Goal: Task Accomplishment & Management: Use online tool/utility

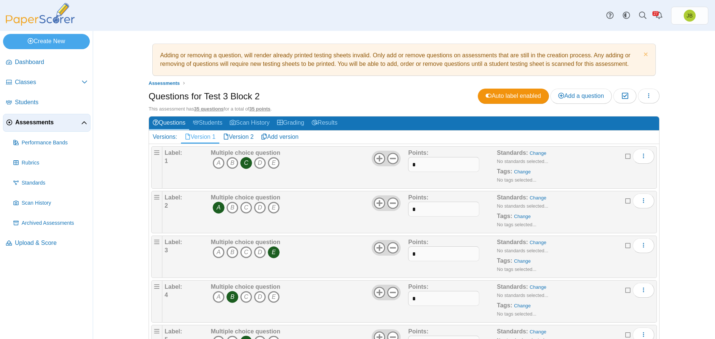
click at [40, 124] on span "Assessments" at bounding box center [48, 122] width 66 height 8
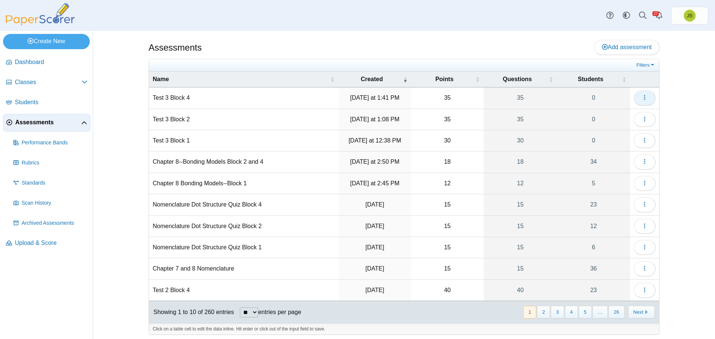
click at [644, 96] on use "button" at bounding box center [644, 97] width 1 height 5
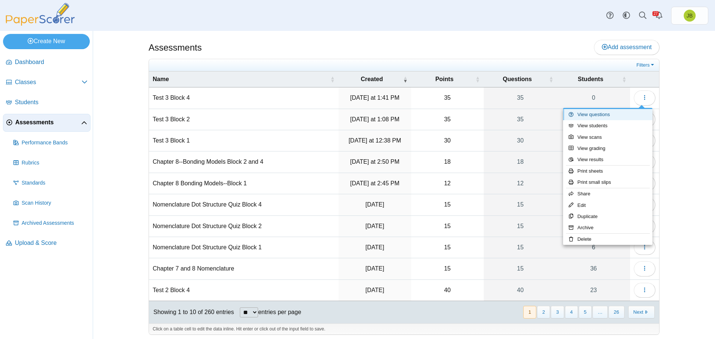
click at [605, 114] on link "View questions" at bounding box center [607, 114] width 89 height 11
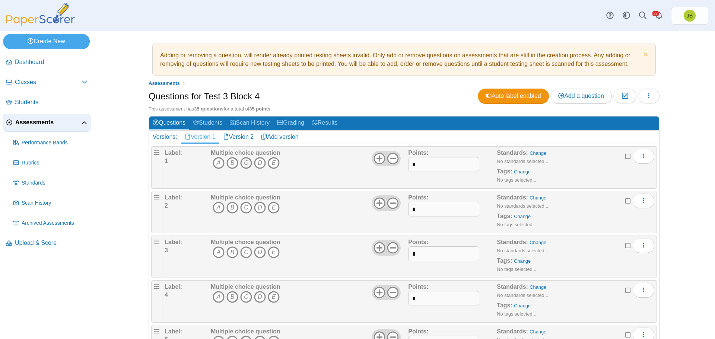
click at [245, 159] on icon "C" at bounding box center [246, 163] width 12 height 12
click at [216, 206] on icon "A" at bounding box center [219, 208] width 12 height 12
click at [215, 256] on icon "A" at bounding box center [219, 253] width 12 height 12
click at [259, 296] on icon "D" at bounding box center [260, 297] width 12 height 12
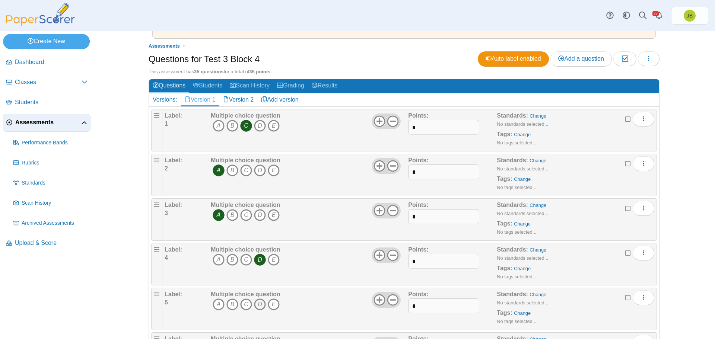
click at [259, 304] on icon "D" at bounding box center [260, 305] width 12 height 12
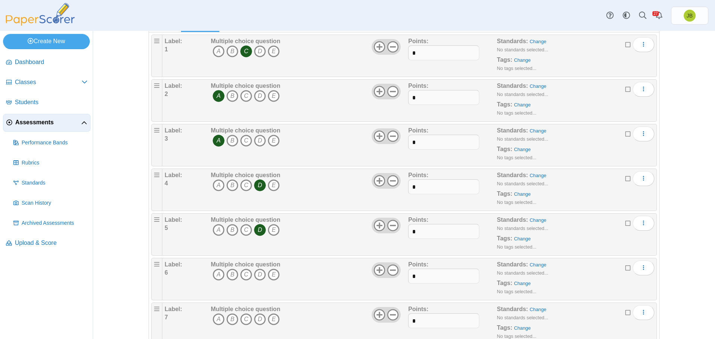
scroll to position [224, 0]
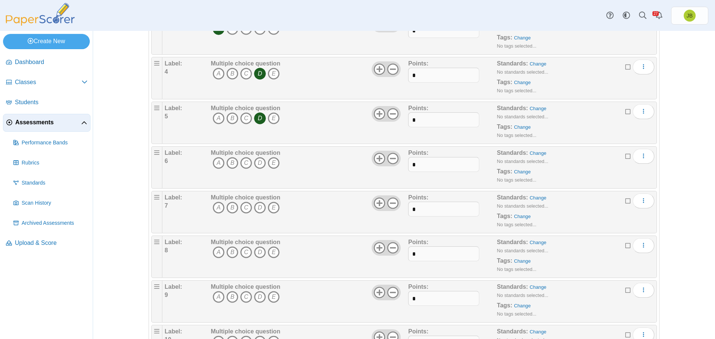
drag, startPoint x: 228, startPoint y: 165, endPoint x: 232, endPoint y: 181, distance: 15.6
click at [228, 165] on icon "B" at bounding box center [232, 163] width 12 height 12
click at [243, 207] on icon "C" at bounding box center [246, 208] width 12 height 12
click at [215, 249] on icon "A" at bounding box center [219, 253] width 12 height 12
click at [241, 298] on icon "C" at bounding box center [246, 297] width 12 height 12
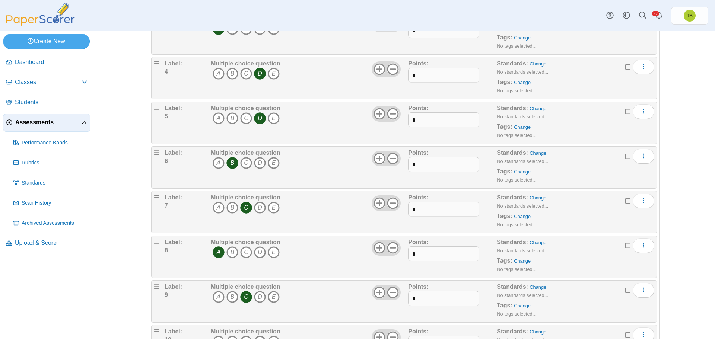
scroll to position [335, 0]
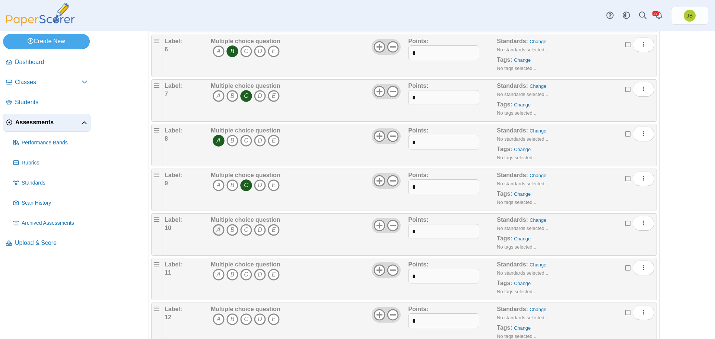
click at [216, 230] on icon "A" at bounding box center [219, 230] width 12 height 12
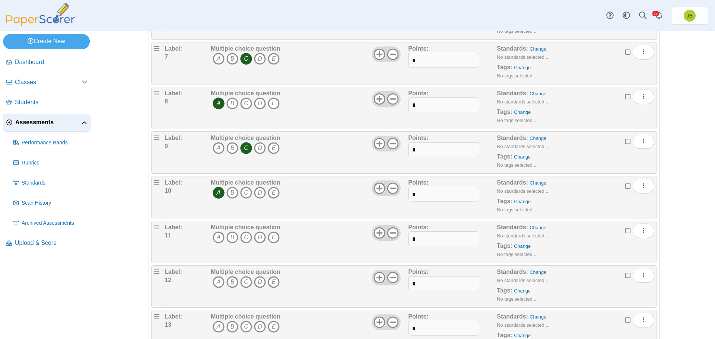
scroll to position [410, 0]
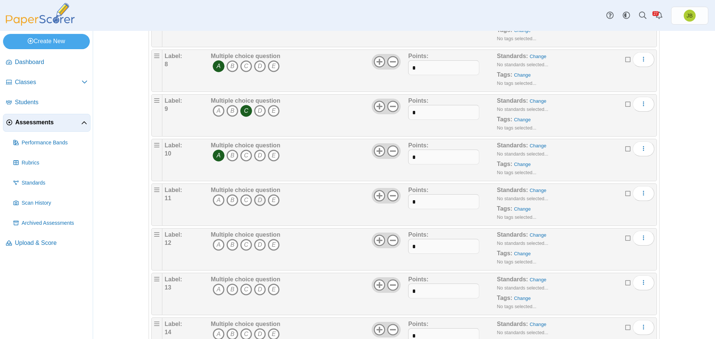
click at [259, 198] on icon "D" at bounding box center [260, 200] width 12 height 12
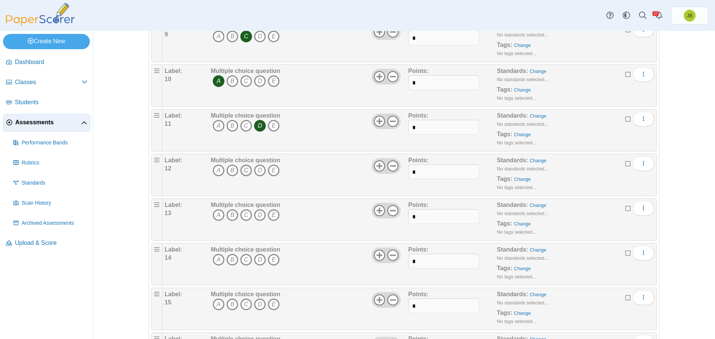
click at [244, 172] on icon "C" at bounding box center [246, 171] width 12 height 12
click at [227, 215] on icon "B" at bounding box center [232, 215] width 12 height 12
drag, startPoint x: 228, startPoint y: 262, endPoint x: 226, endPoint y: 285, distance: 23.6
click at [228, 262] on icon "B" at bounding box center [232, 260] width 12 height 12
drag, startPoint x: 213, startPoint y: 303, endPoint x: 223, endPoint y: 304, distance: 10.5
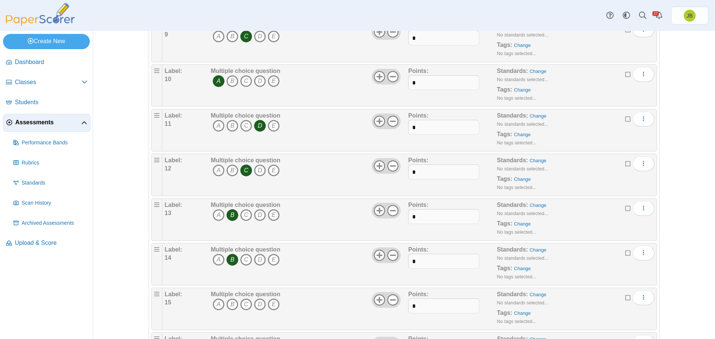
click at [213, 303] on icon "A" at bounding box center [219, 305] width 12 height 12
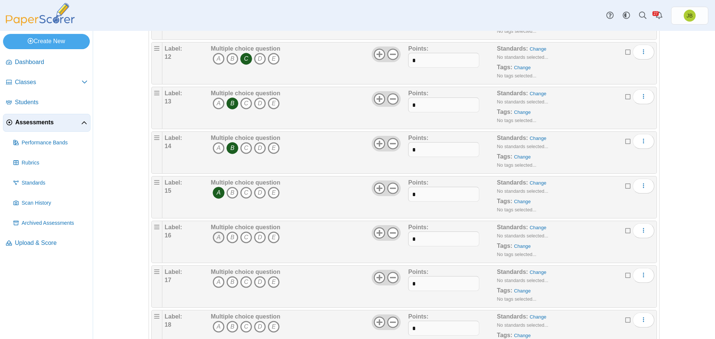
click at [213, 238] on icon "A" at bounding box center [219, 238] width 12 height 12
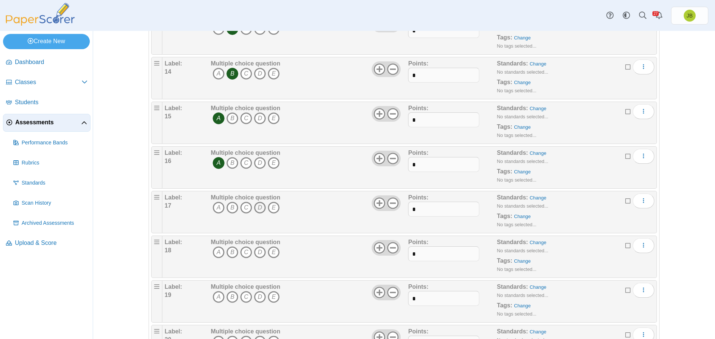
click at [258, 208] on icon "D" at bounding box center [260, 208] width 12 height 12
click at [232, 253] on icon "B" at bounding box center [232, 253] width 12 height 12
click at [216, 298] on icon "A" at bounding box center [219, 297] width 12 height 12
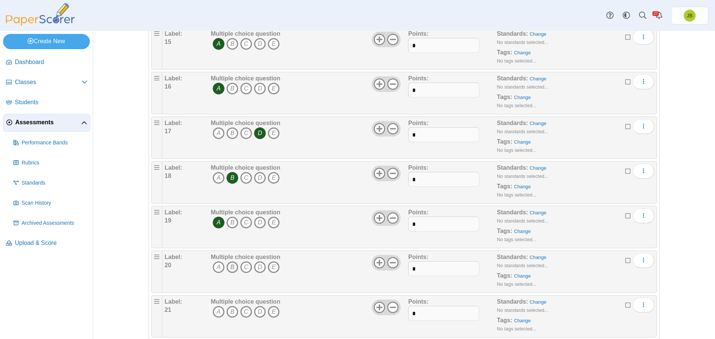
click at [231, 267] on icon "B" at bounding box center [232, 268] width 12 height 12
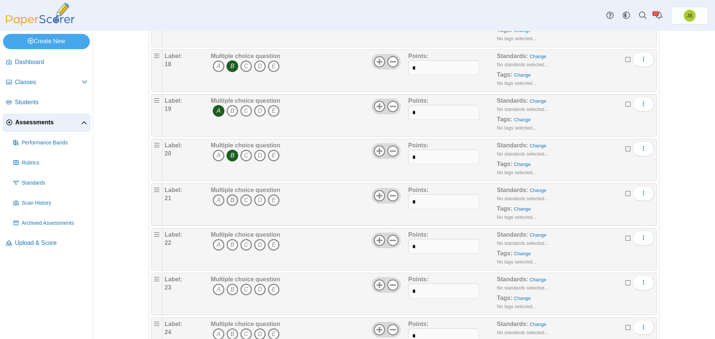
click at [228, 200] on icon "B" at bounding box center [232, 200] width 12 height 12
click at [245, 245] on icon "C" at bounding box center [246, 245] width 12 height 12
click at [231, 287] on icon "B" at bounding box center [232, 290] width 12 height 12
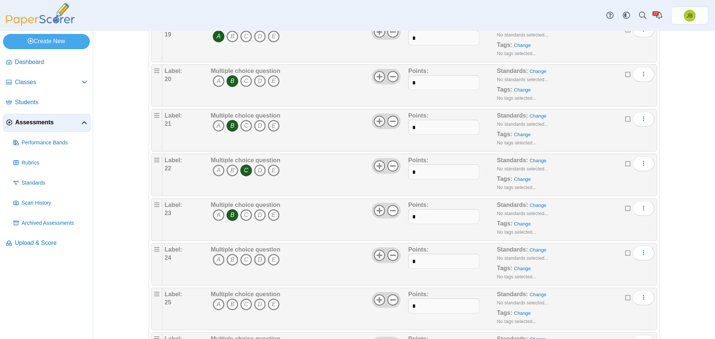
click at [255, 254] on icon "D" at bounding box center [260, 260] width 12 height 12
click at [242, 306] on icon "C" at bounding box center [246, 305] width 12 height 12
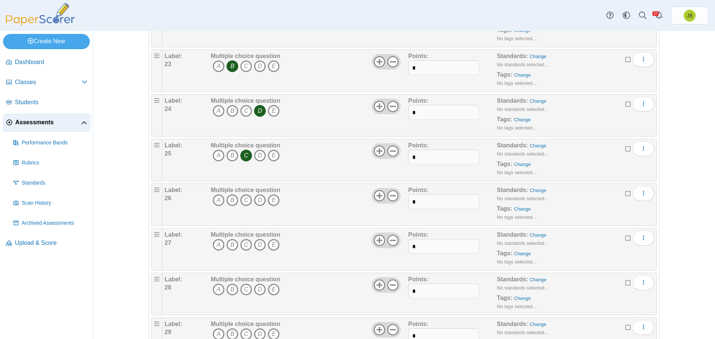
scroll to position [1118, 0]
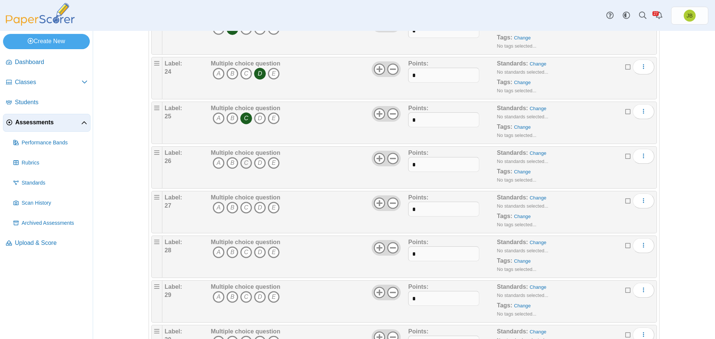
click at [244, 163] on icon "C" at bounding box center [246, 163] width 12 height 12
click at [217, 209] on icon "A" at bounding box center [219, 208] width 12 height 12
click at [245, 251] on icon "C" at bounding box center [246, 253] width 12 height 12
click at [244, 295] on icon "C" at bounding box center [246, 297] width 12 height 12
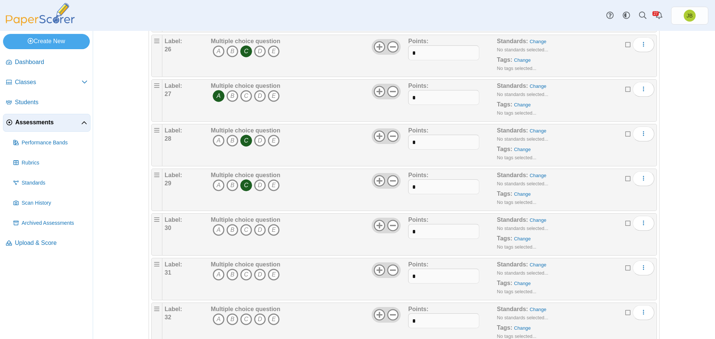
scroll to position [1304, 0]
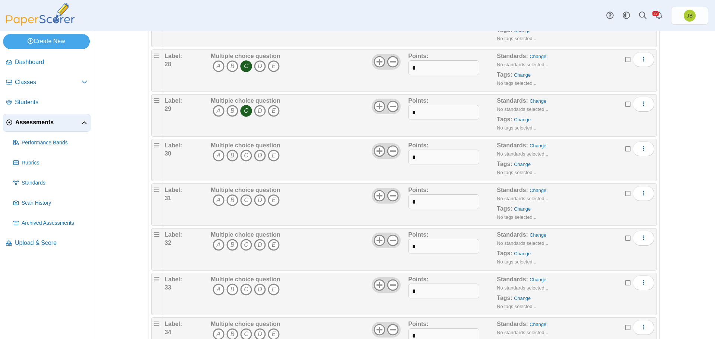
click at [231, 155] on icon "B" at bounding box center [232, 156] width 12 height 12
click at [213, 202] on icon "A" at bounding box center [219, 200] width 12 height 12
click at [243, 243] on icon "C" at bounding box center [246, 245] width 12 height 12
click at [229, 289] on icon "B" at bounding box center [232, 290] width 12 height 12
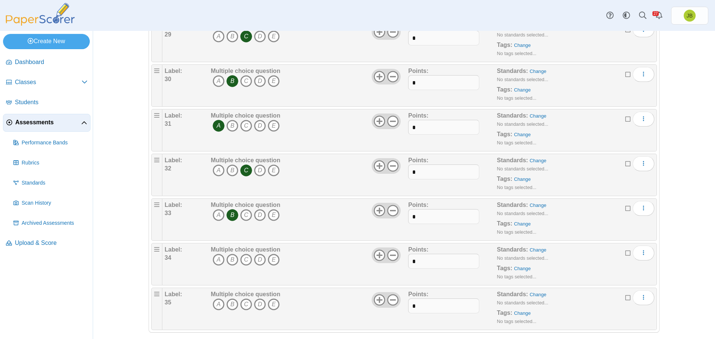
scroll to position [1387, 0]
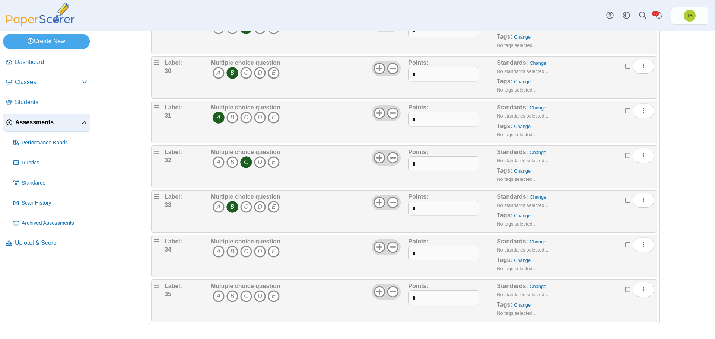
click at [231, 249] on icon "B" at bounding box center [232, 252] width 12 height 12
click at [231, 296] on icon "B" at bounding box center [232, 297] width 12 height 12
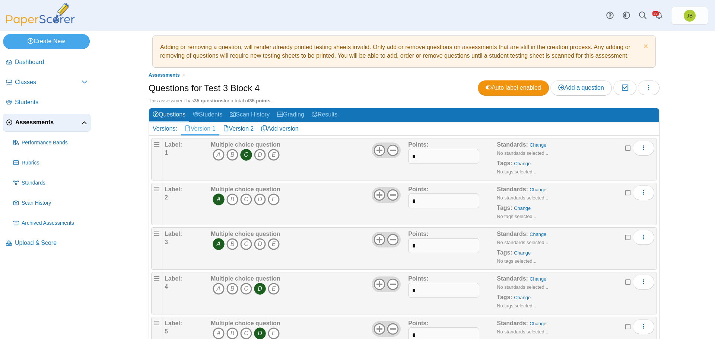
scroll to position [0, 0]
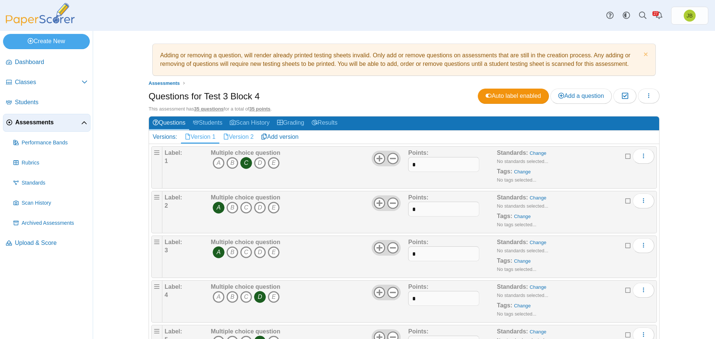
click at [234, 136] on link "Version 2" at bounding box center [238, 137] width 38 height 13
click at [231, 162] on icon "B" at bounding box center [232, 163] width 12 height 12
click at [246, 206] on icon "C" at bounding box center [246, 208] width 12 height 12
click at [214, 254] on icon "A" at bounding box center [219, 253] width 12 height 12
click at [244, 298] on icon "C" at bounding box center [246, 297] width 12 height 12
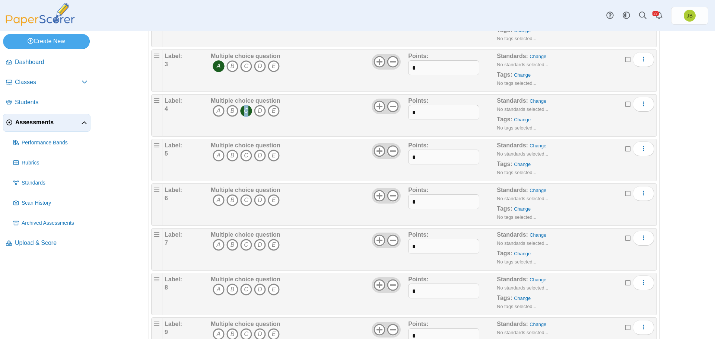
scroll to position [224, 0]
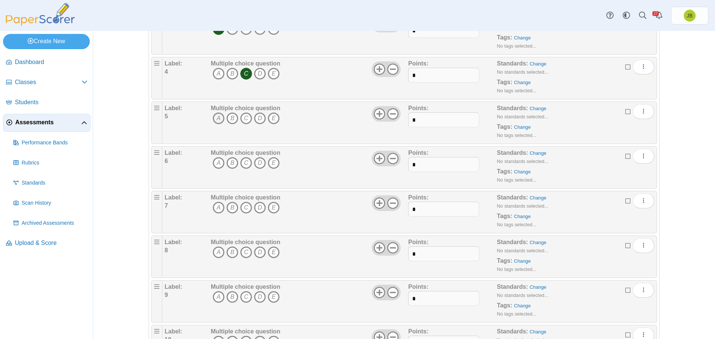
click at [215, 118] on icon "A" at bounding box center [219, 119] width 12 height 12
click at [242, 162] on icon "C" at bounding box center [246, 163] width 12 height 12
click at [213, 209] on icon "A" at bounding box center [219, 208] width 12 height 12
click at [215, 253] on icon "A" at bounding box center [219, 253] width 12 height 12
click at [258, 299] on icon "D" at bounding box center [260, 297] width 12 height 12
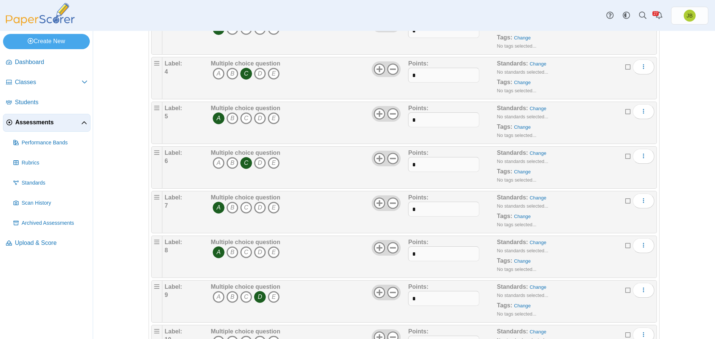
scroll to position [261, 0]
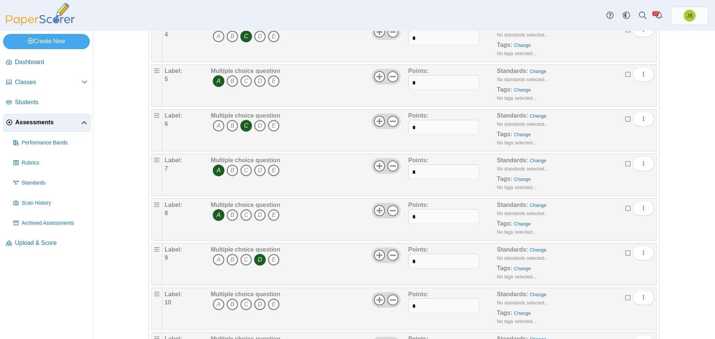
click at [259, 308] on icon "D" at bounding box center [260, 305] width 12 height 12
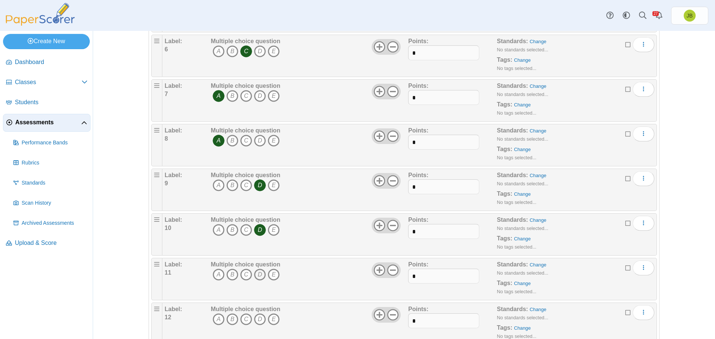
click at [257, 274] on icon "D" at bounding box center [260, 275] width 12 height 12
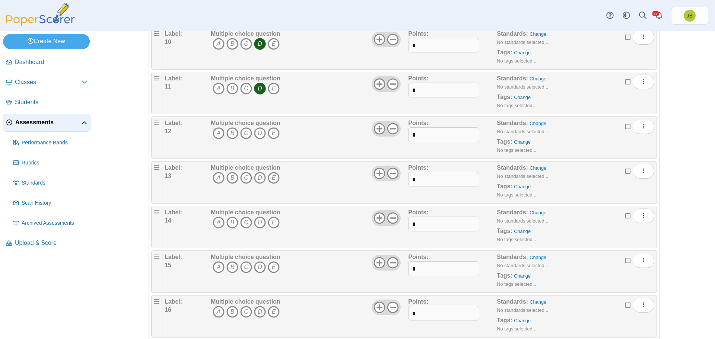
scroll to position [559, 0]
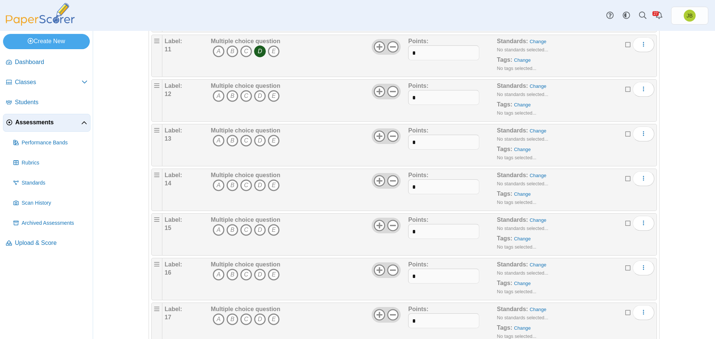
drag, startPoint x: 244, startPoint y: 97, endPoint x: 241, endPoint y: 123, distance: 26.5
click at [244, 97] on icon "C" at bounding box center [246, 96] width 12 height 12
click at [255, 142] on icon "D" at bounding box center [260, 141] width 12 height 12
click at [230, 183] on icon "B" at bounding box center [232, 186] width 12 height 12
click at [213, 232] on icon "A" at bounding box center [219, 230] width 12 height 12
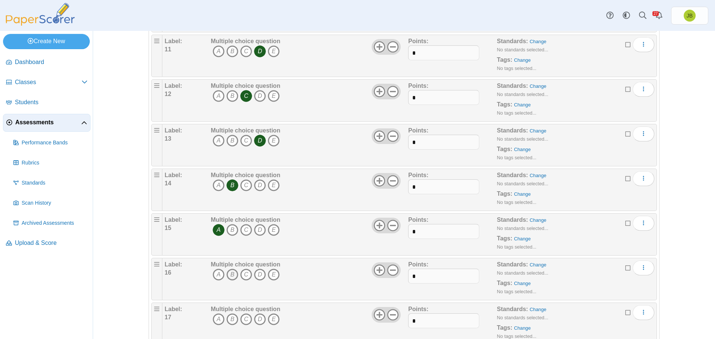
click at [230, 275] on icon "B" at bounding box center [232, 275] width 12 height 12
click at [232, 320] on icon "B" at bounding box center [232, 320] width 12 height 12
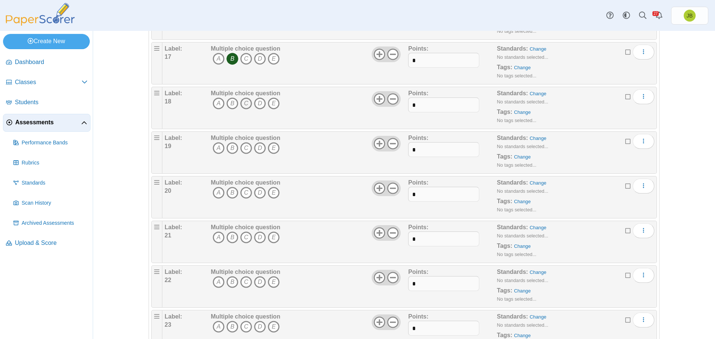
click at [245, 102] on icon "C" at bounding box center [246, 104] width 12 height 12
click at [229, 150] on icon "B" at bounding box center [232, 148] width 12 height 12
click at [215, 193] on icon "A" at bounding box center [219, 193] width 12 height 12
click at [216, 235] on icon "A" at bounding box center [219, 238] width 12 height 12
click at [243, 281] on icon "C" at bounding box center [246, 282] width 12 height 12
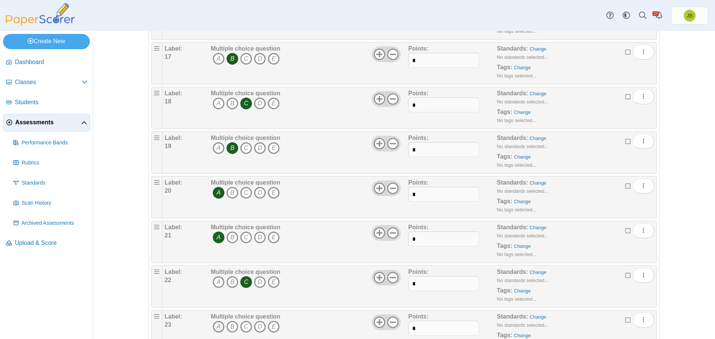
click at [214, 325] on icon "A" at bounding box center [219, 327] width 12 height 12
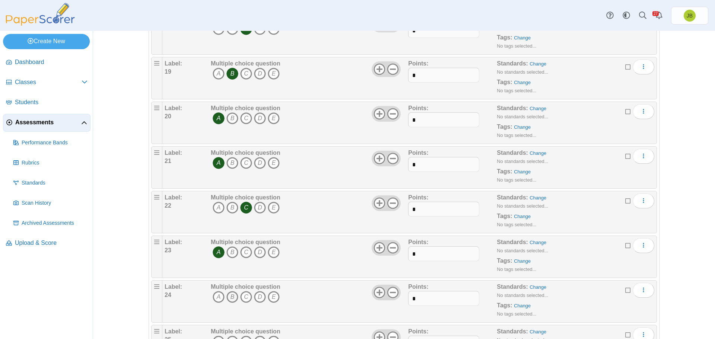
click at [228, 298] on icon "B" at bounding box center [232, 297] width 12 height 12
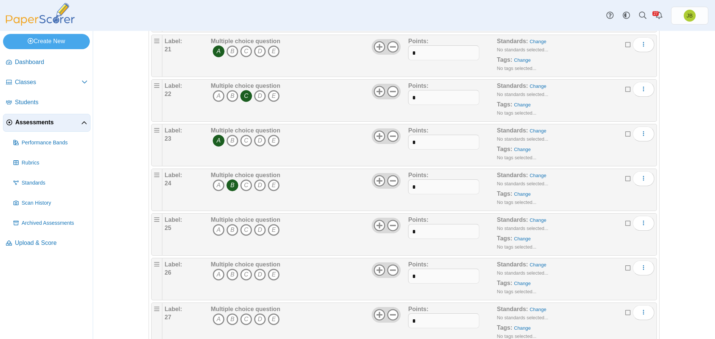
scroll to position [1080, 0]
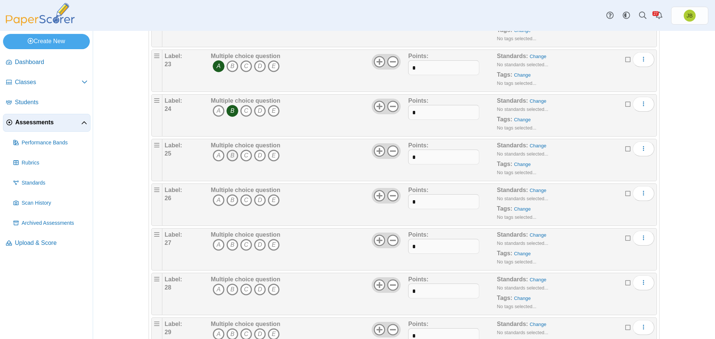
click at [232, 155] on icon "B" at bounding box center [232, 156] width 12 height 12
click at [231, 200] on icon "B" at bounding box center [232, 200] width 12 height 12
click at [213, 245] on icon "A" at bounding box center [219, 245] width 12 height 12
click at [246, 288] on icon "C" at bounding box center [246, 290] width 12 height 12
click at [228, 333] on icon "B" at bounding box center [232, 335] width 12 height 12
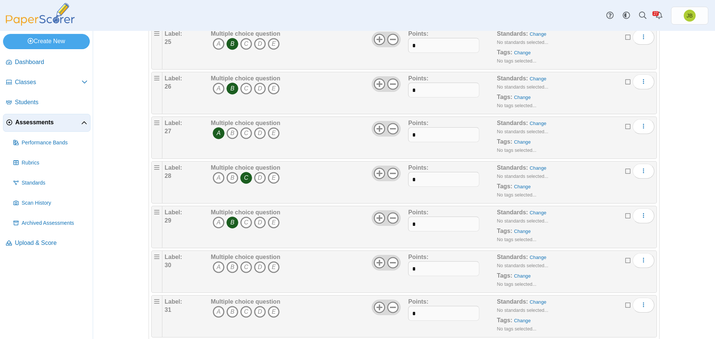
scroll to position [1267, 0]
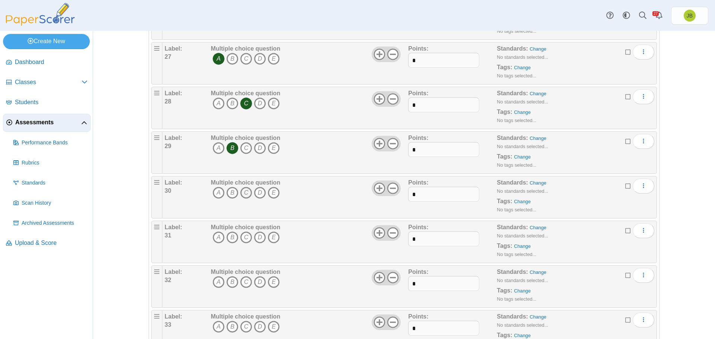
click at [243, 194] on icon "C" at bounding box center [246, 193] width 12 height 12
click at [213, 238] on icon "A" at bounding box center [219, 238] width 12 height 12
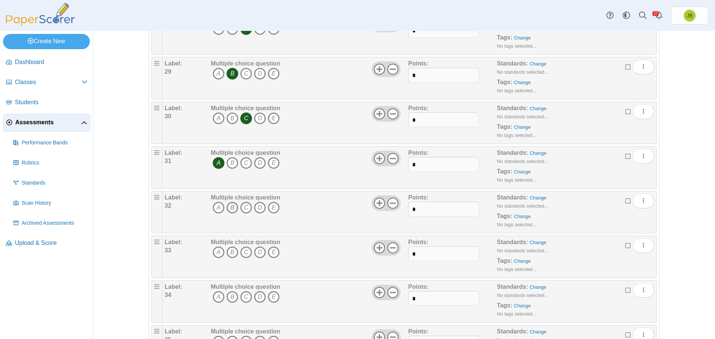
click at [229, 208] on icon "B" at bounding box center [232, 208] width 12 height 12
click at [230, 253] on icon "B" at bounding box center [232, 253] width 12 height 12
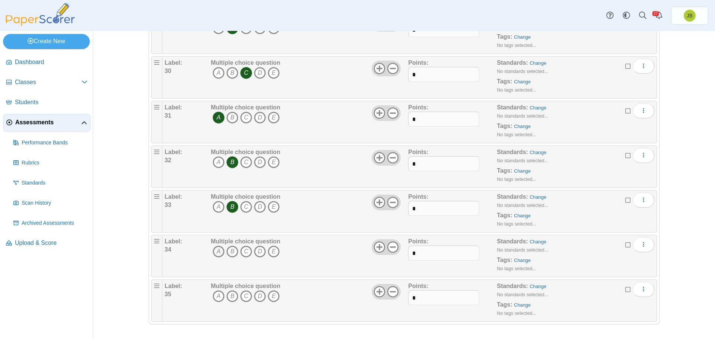
click at [217, 253] on icon "A" at bounding box center [219, 252] width 12 height 12
click at [216, 297] on icon "A" at bounding box center [219, 297] width 12 height 12
